Goal: Find specific page/section: Find specific page/section

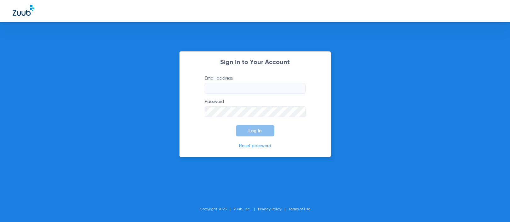
type input "marie+beta@zuub.com"
click at [250, 134] on button "Log In" at bounding box center [255, 130] width 38 height 11
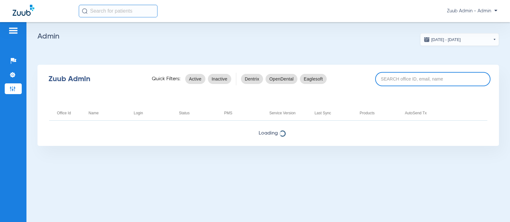
click at [384, 79] on input at bounding box center [432, 79] width 115 height 14
paste input "17006620"
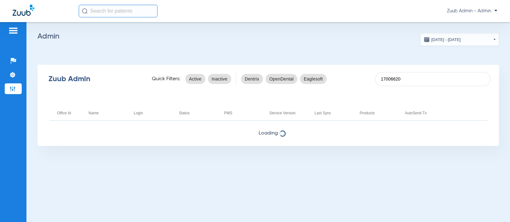
type input "17006620"
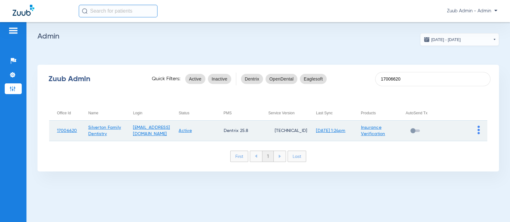
click at [479, 128] on img at bounding box center [479, 129] width 2 height 9
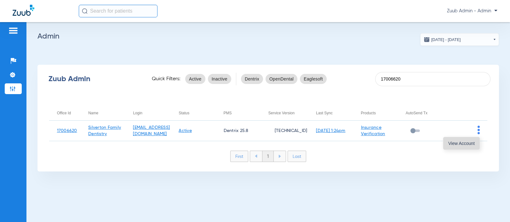
click at [469, 142] on span "View Account" at bounding box center [462, 143] width 26 height 4
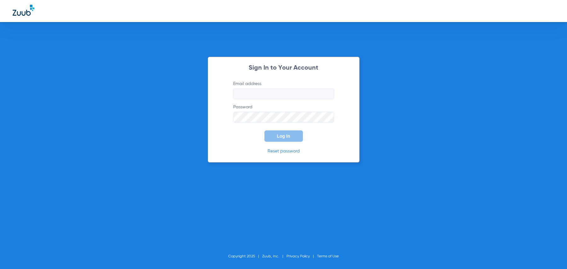
type input "[PERSON_NAME][EMAIL_ADDRESS][DOMAIN_NAME]"
drag, startPoint x: 276, startPoint y: 138, endPoint x: 270, endPoint y: 128, distance: 12.3
click at [276, 137] on button "Log In" at bounding box center [283, 136] width 38 height 11
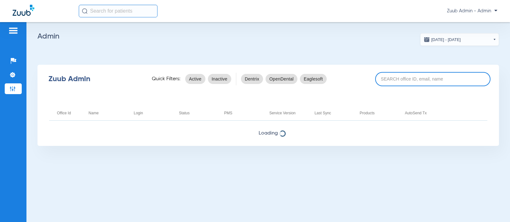
click at [389, 80] on input at bounding box center [432, 79] width 115 height 14
paste input "17007221"
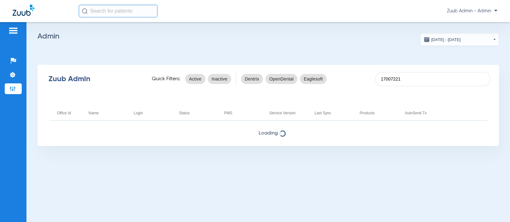
type input "17007221"
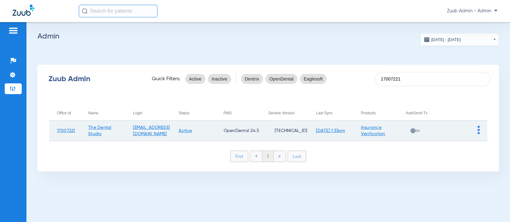
click at [478, 127] on img at bounding box center [479, 129] width 2 height 9
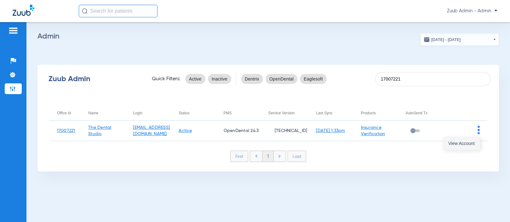
click at [457, 141] on span "View Account" at bounding box center [462, 143] width 26 height 4
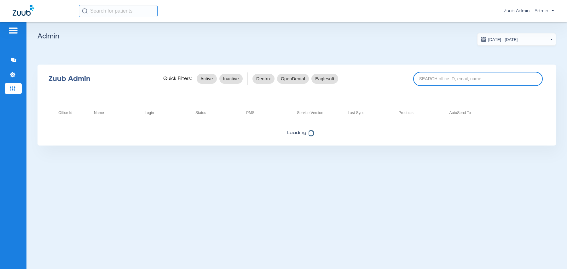
click at [466, 80] on input at bounding box center [478, 79] width 130 height 14
paste input "17007219"
type input "17007219"
